Goal: Obtain resource: Download file/media

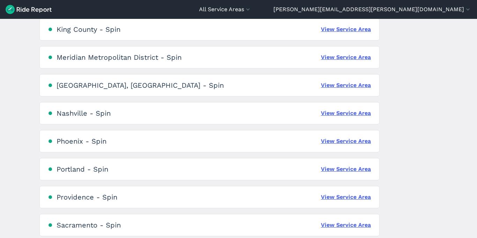
scroll to position [412, 0]
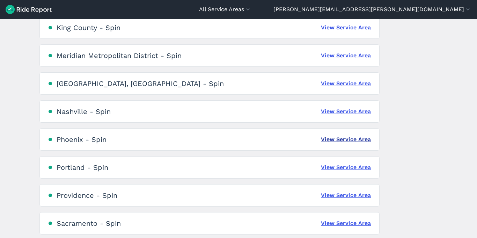
click at [350, 138] on link "View Service Area" at bounding box center [346, 139] width 50 height 8
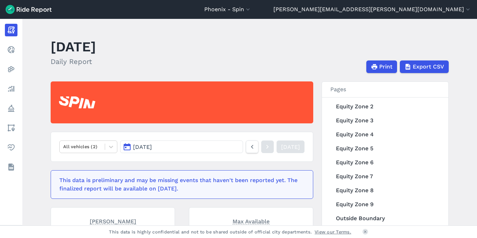
scroll to position [223, 0]
click at [343, 151] on link "Equity Zone 5" at bounding box center [386, 149] width 108 height 14
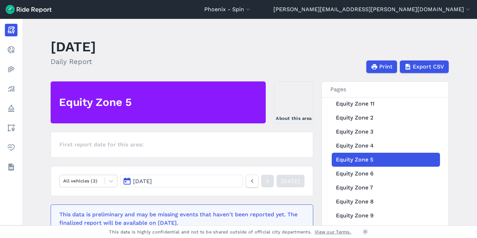
scroll to position [223, 0]
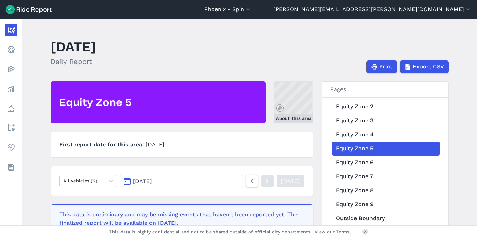
click at [296, 100] on link "About this area" at bounding box center [293, 102] width 39 height 42
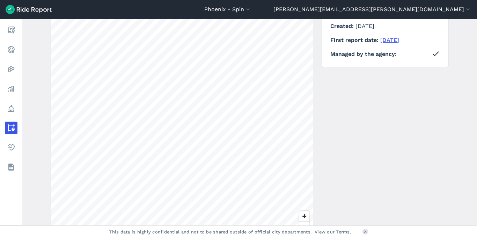
scroll to position [99, 0]
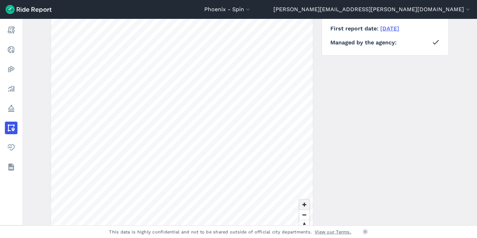
click at [304, 200] on span "Zoom in" at bounding box center [305, 205] width 10 height 10
click at [302, 203] on span "Zoom in" at bounding box center [305, 205] width 10 height 10
click at [305, 203] on span "Zoom in" at bounding box center [305, 205] width 10 height 10
click at [302, 215] on span "Zoom out" at bounding box center [305, 215] width 10 height 10
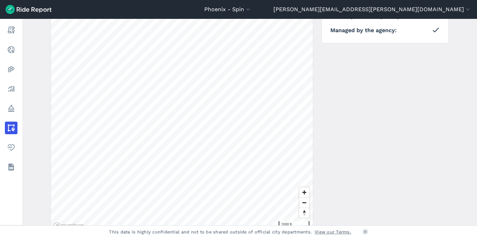
scroll to position [114, 0]
click at [304, 200] on span "Zoom out" at bounding box center [305, 200] width 10 height 10
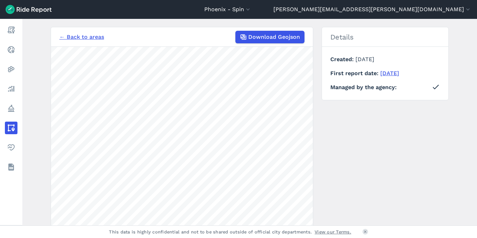
scroll to position [56, 0]
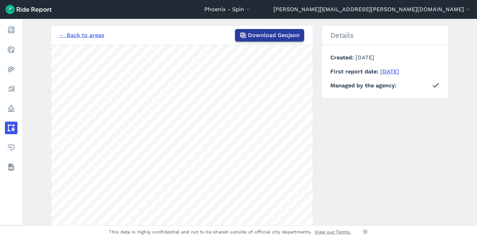
click at [283, 35] on span "Download Geojson" at bounding box center [274, 35] width 52 height 8
